Goal: Submit feedback/report problem

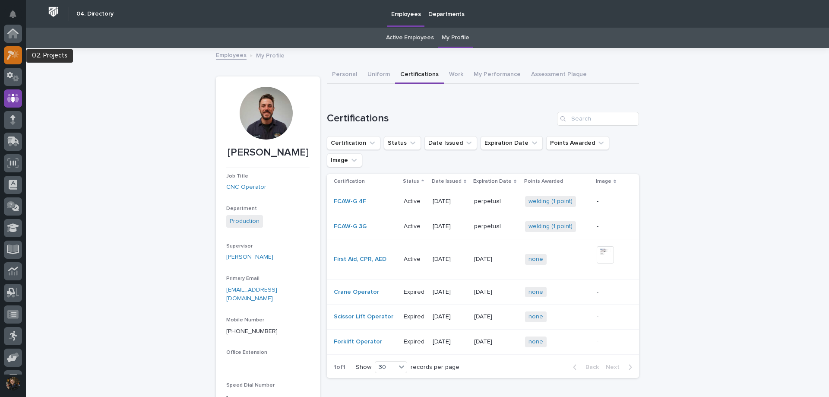
click at [16, 53] on icon at bounding box center [15, 54] width 7 height 9
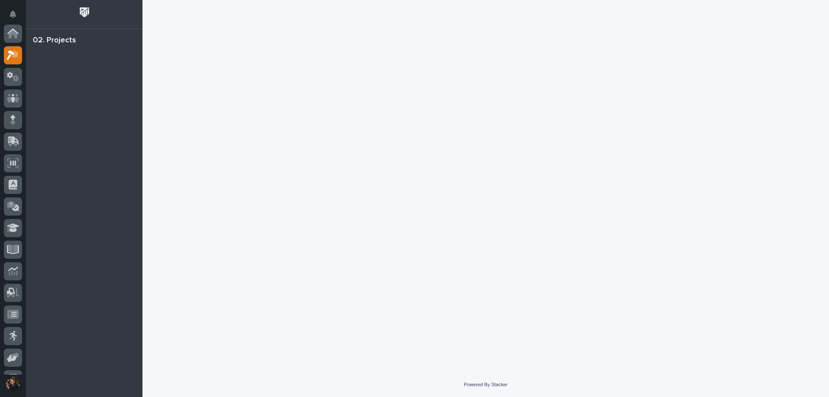
scroll to position [22, 0]
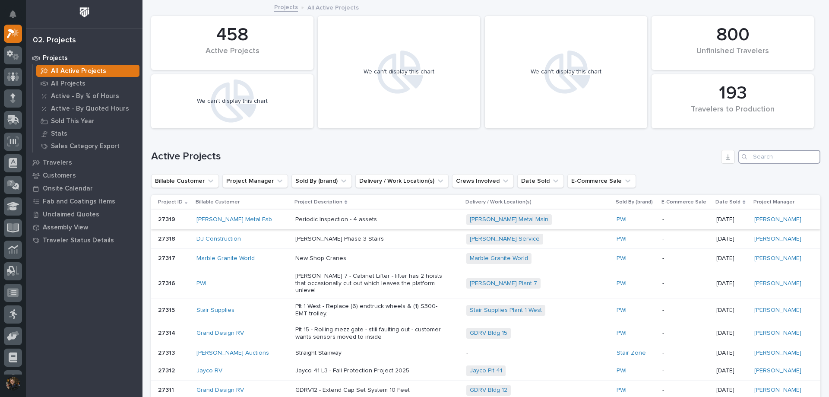
click at [768, 154] on input "Search" at bounding box center [780, 157] width 82 height 14
type input "26583"
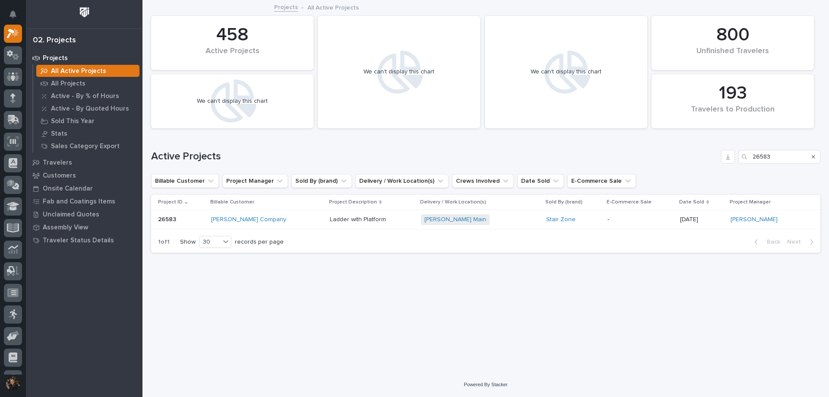
click at [299, 219] on div "Perryman Company" at bounding box center [267, 219] width 112 height 7
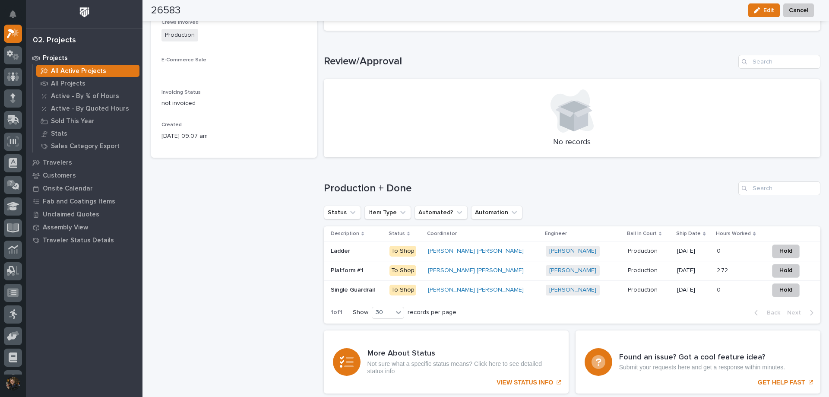
scroll to position [460, 0]
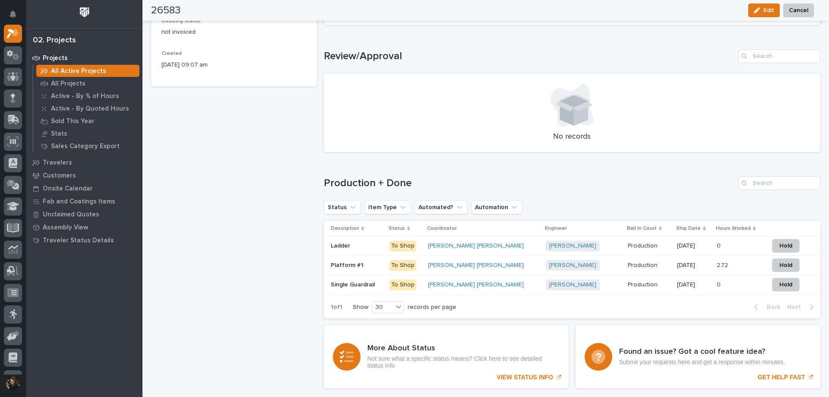
click at [383, 265] on p at bounding box center [357, 265] width 52 height 7
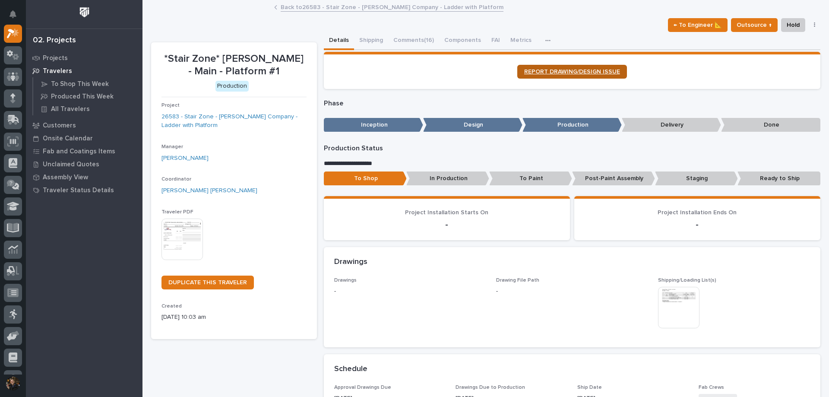
click at [568, 70] on span "REPORT DRAWING/DESIGN ISSUE" at bounding box center [572, 72] width 96 height 6
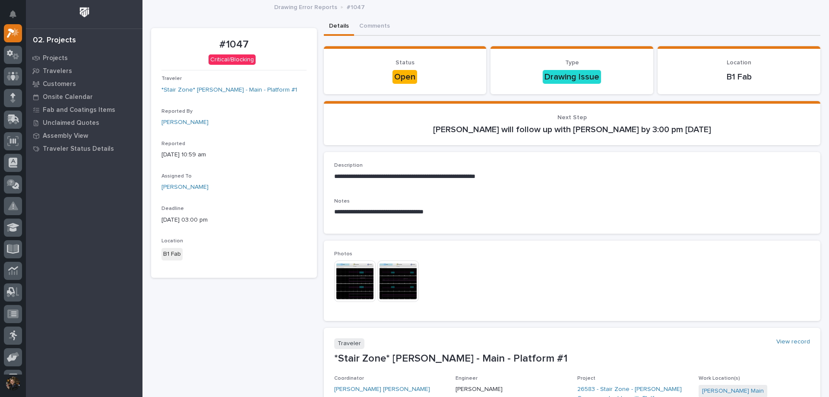
click at [365, 280] on img at bounding box center [354, 280] width 41 height 41
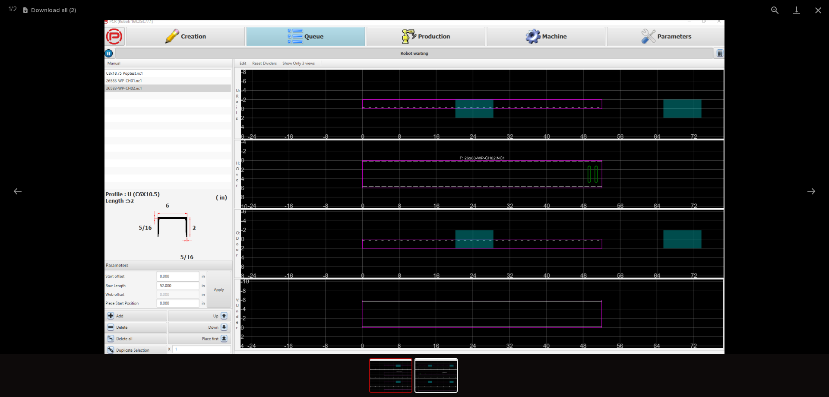
click at [807, 104] on picture at bounding box center [414, 186] width 829 height 333
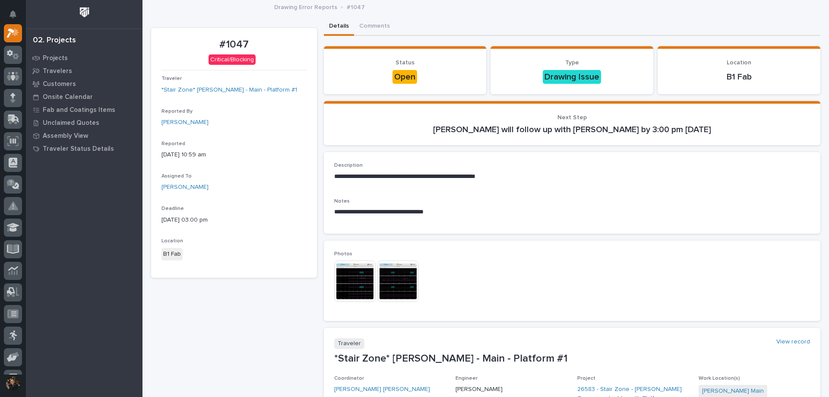
click at [400, 289] on img at bounding box center [398, 280] width 41 height 41
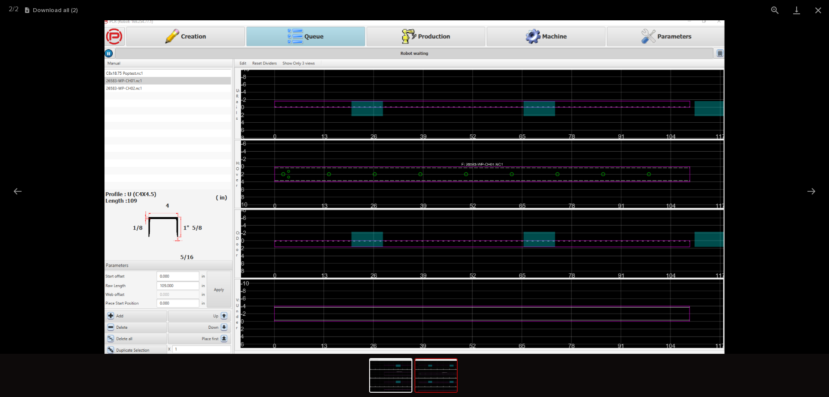
click at [773, 117] on picture at bounding box center [414, 186] width 829 height 333
